Goal: Find specific fact: Find specific fact

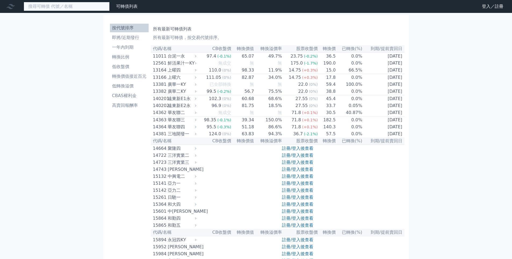
click at [69, 4] on input at bounding box center [67, 6] width 86 height 9
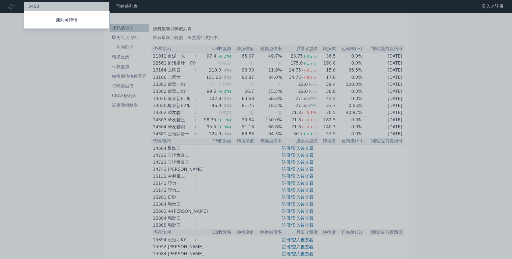
type input "3450"
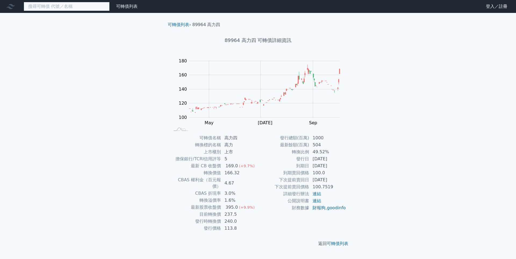
click at [72, 7] on input at bounding box center [67, 6] width 86 height 9
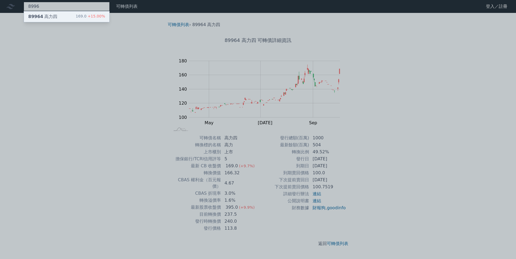
type input "8996"
click at [75, 13] on div "89964 高力四 169.0 +15.00%" at bounding box center [66, 16] width 85 height 11
